Goal: Find contact information: Find contact information

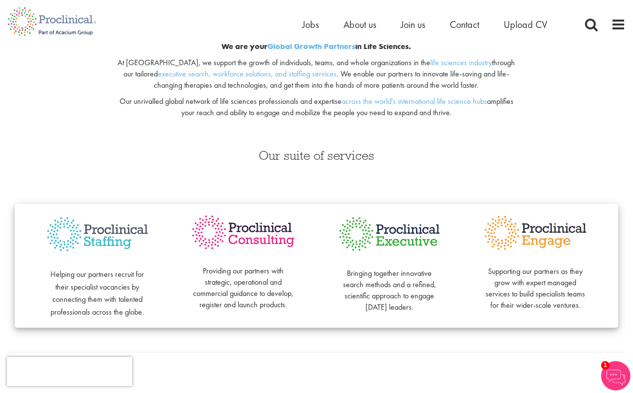
scroll to position [116, 0]
click at [228, 88] on p "At [GEOGRAPHIC_DATA], we support the growth of individuals, teams, and whole or…" at bounding box center [316, 74] width 407 height 34
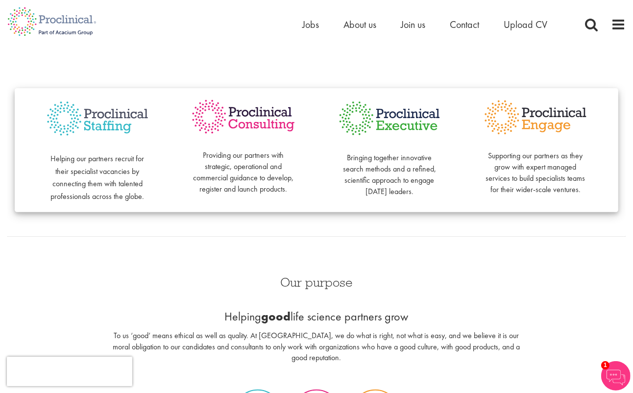
scroll to position [233, 0]
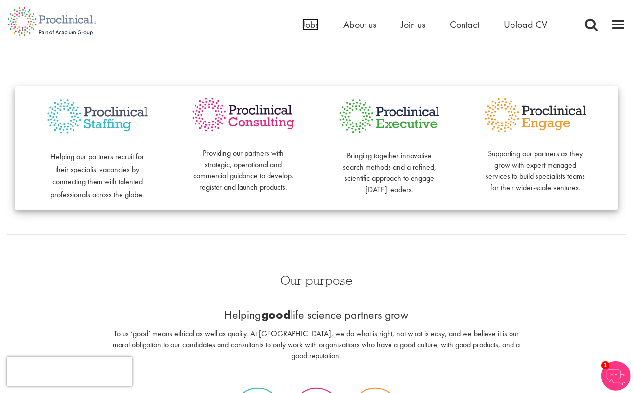
click at [313, 27] on span "Jobs" at bounding box center [310, 24] width 17 height 13
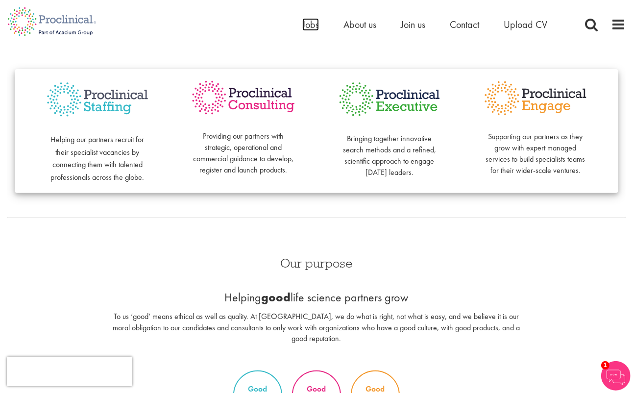
scroll to position [265, 0]
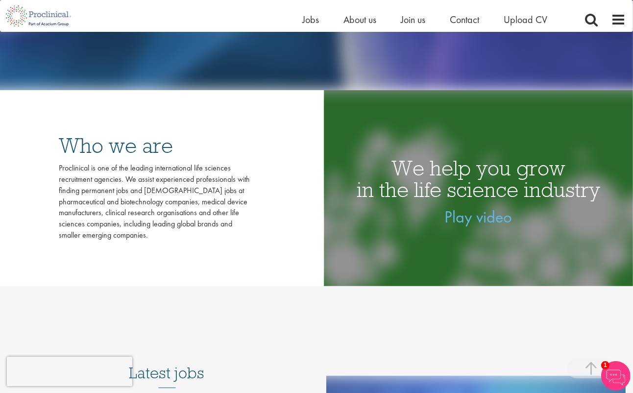
scroll to position [285, 0]
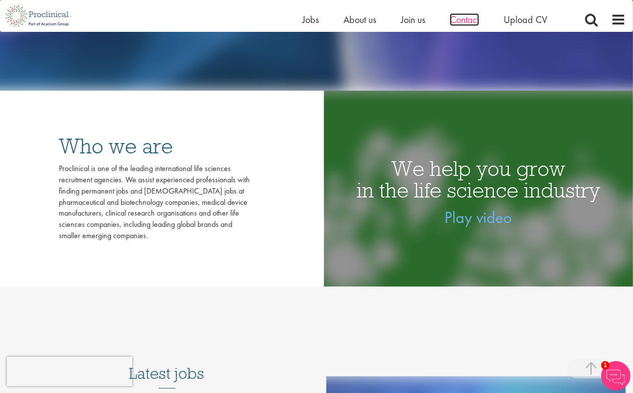
click at [472, 22] on span "Contact" at bounding box center [464, 19] width 29 height 13
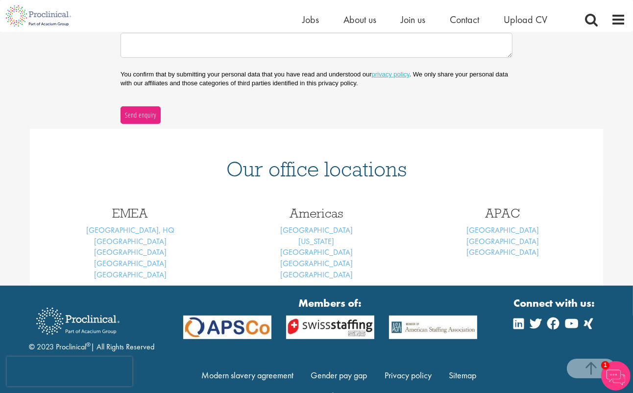
scroll to position [308, 0]
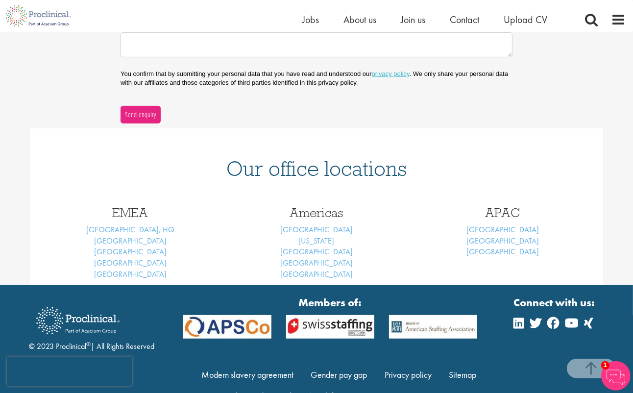
click at [297, 347] on div "Members of: Modern slavery agreement Gender pay gap Privacy policy Sitemap Carb…" at bounding box center [330, 355] width 309 height 120
